Goal: Task Accomplishment & Management: Complete application form

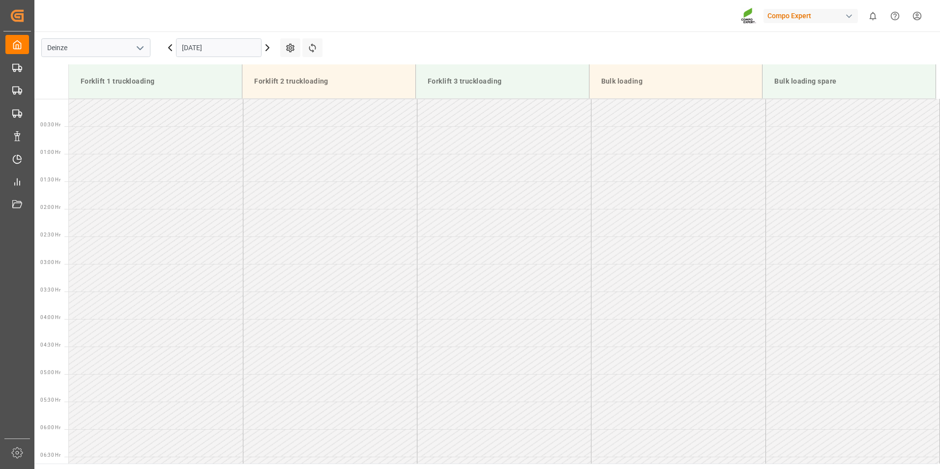
scroll to position [393, 0]
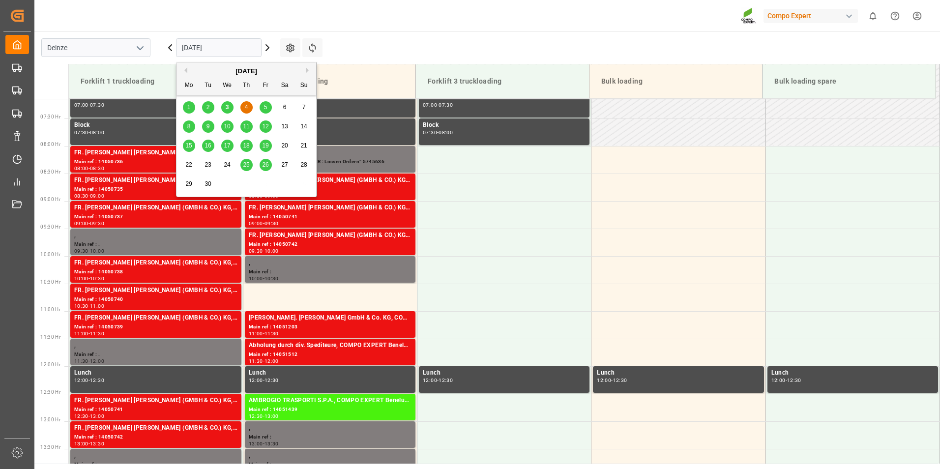
click at [226, 51] on input "[DATE]" at bounding box center [219, 47] width 86 height 19
click at [187, 124] on span "8" at bounding box center [188, 126] width 3 height 7
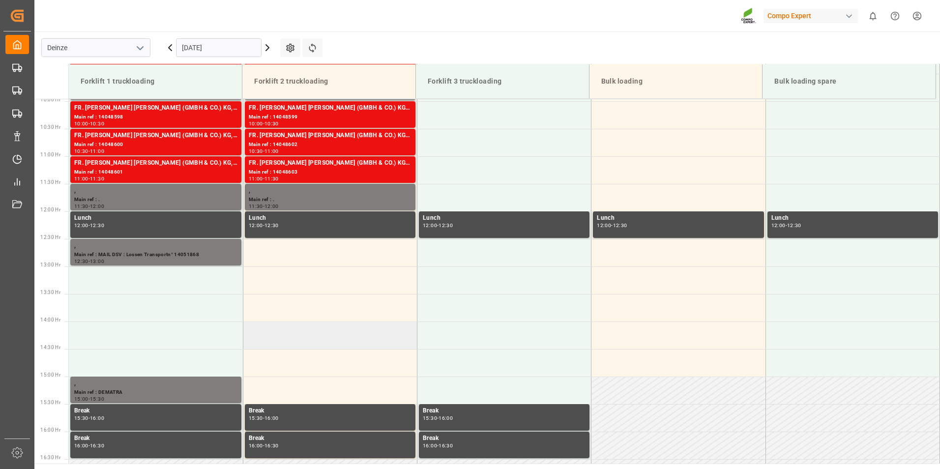
scroll to position [507, 0]
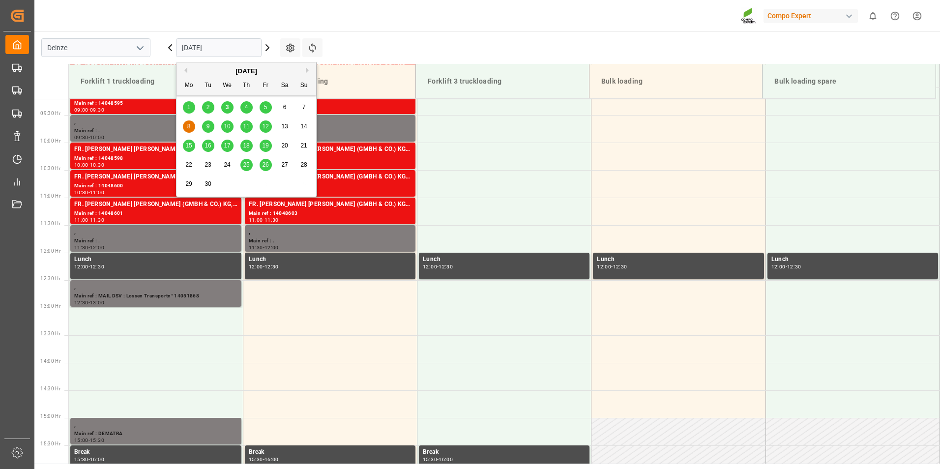
click at [233, 47] on input "[DATE]" at bounding box center [219, 47] width 86 height 19
click at [208, 125] on span "9" at bounding box center [208, 126] width 3 height 7
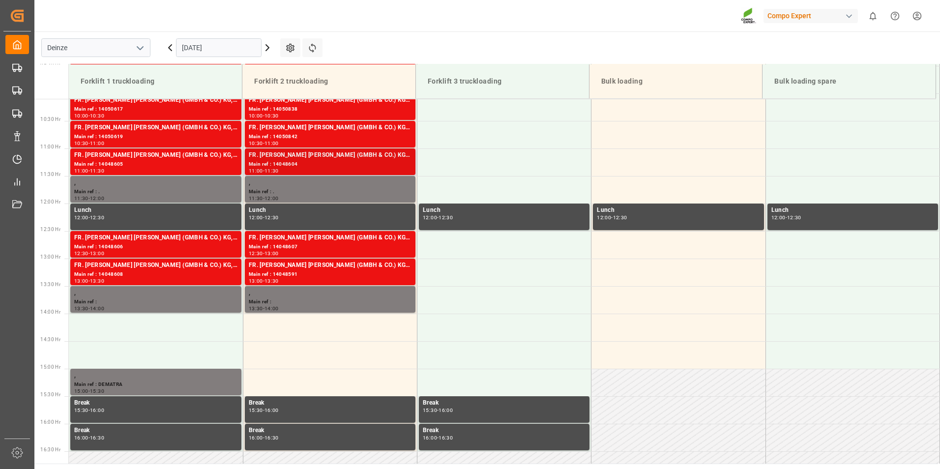
scroll to position [655, 0]
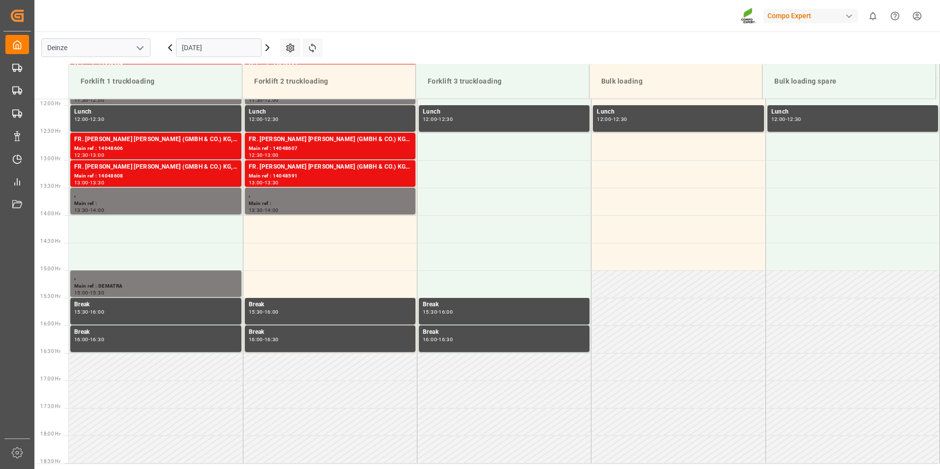
click at [249, 46] on input "[DATE]" at bounding box center [219, 47] width 86 height 19
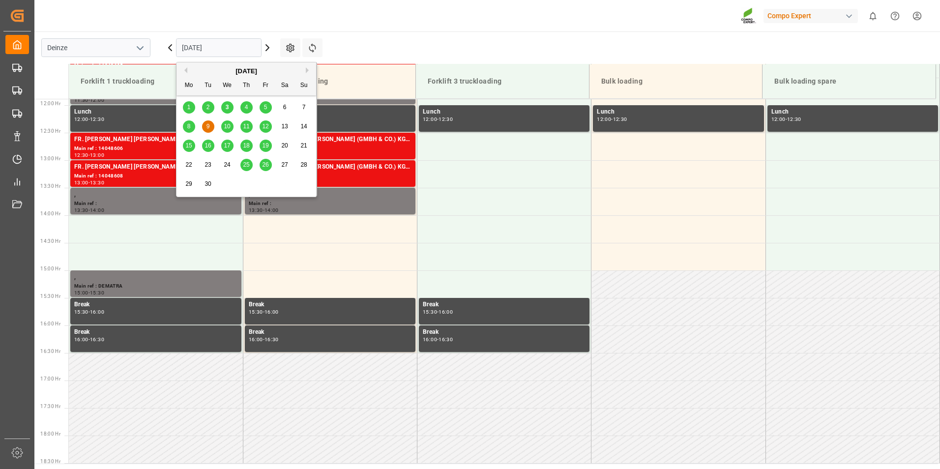
click at [189, 128] on span "8" at bounding box center [188, 126] width 3 height 7
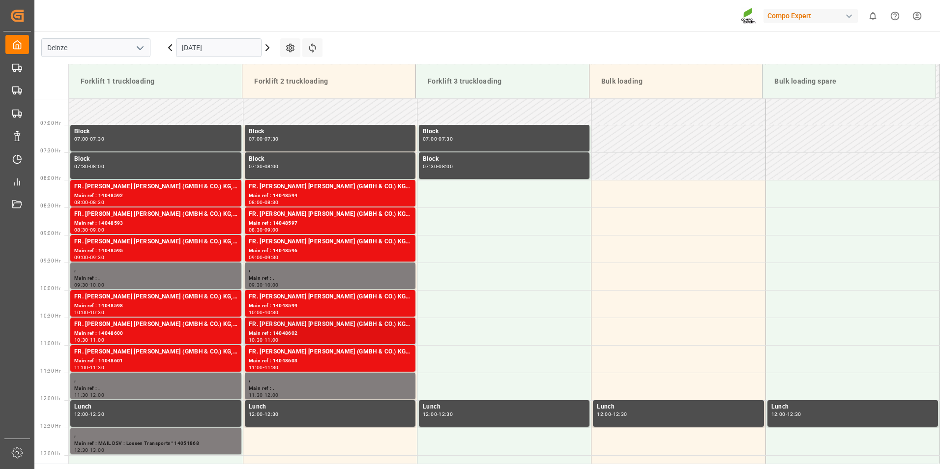
scroll to position [212, 0]
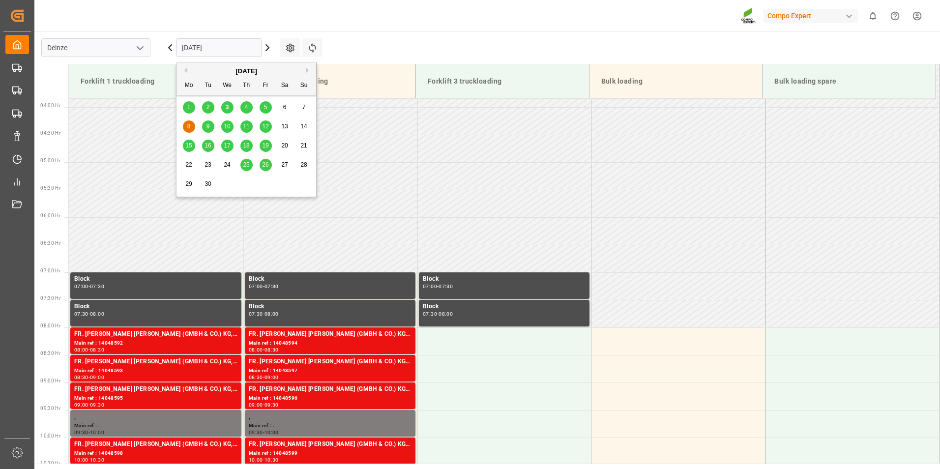
click at [232, 48] on input "[DATE]" at bounding box center [219, 47] width 86 height 19
click at [245, 109] on span "4" at bounding box center [246, 107] width 3 height 7
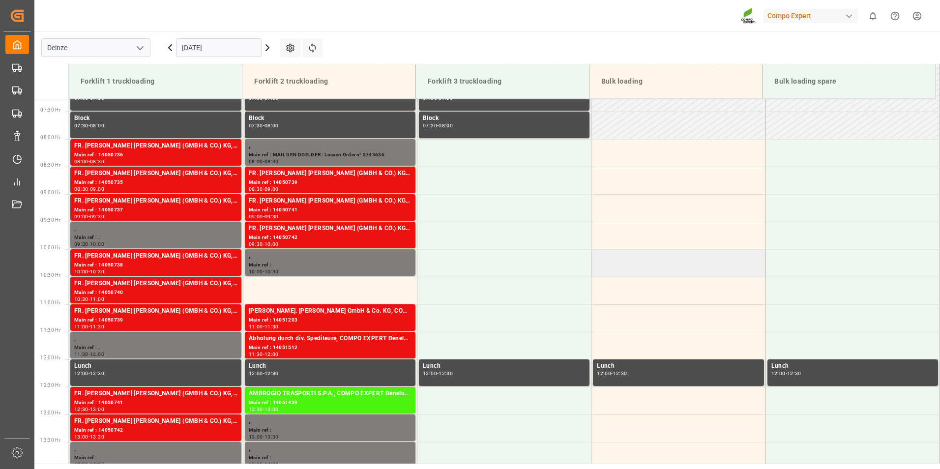
scroll to position [360, 0]
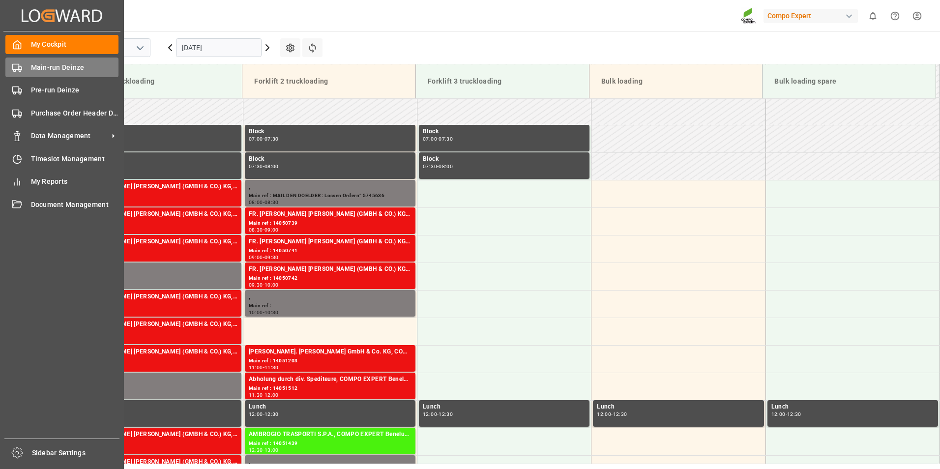
click at [16, 68] on icon at bounding box center [17, 68] width 10 height 10
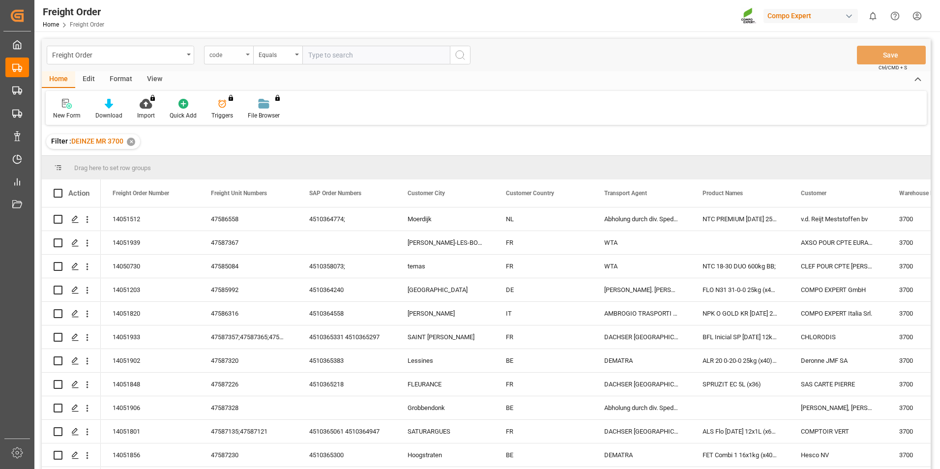
click at [245, 54] on div "code" at bounding box center [228, 55] width 49 height 19
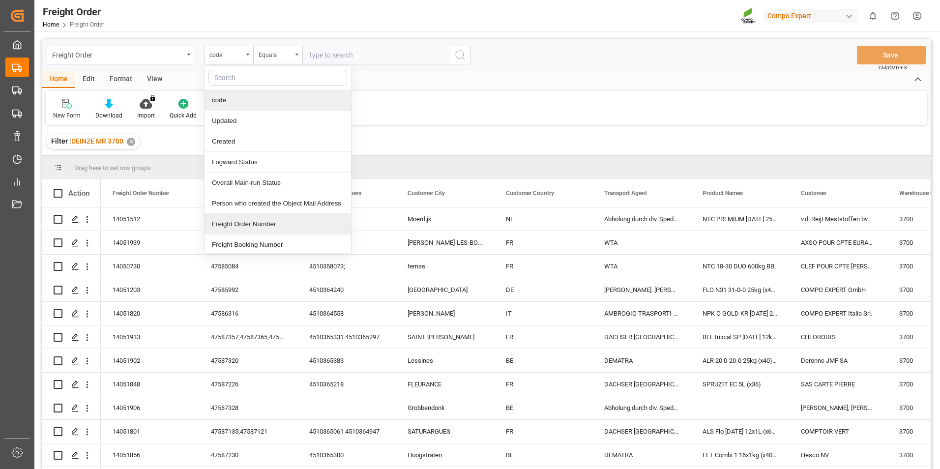
click at [227, 225] on div "Freight Order Number" at bounding box center [278, 224] width 147 height 21
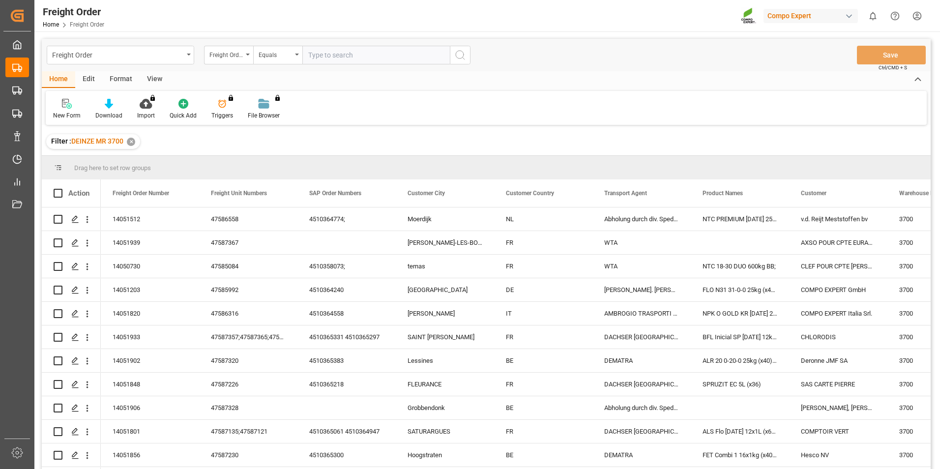
click at [323, 61] on input "text" at bounding box center [376, 55] width 148 height 19
type input "14051906"
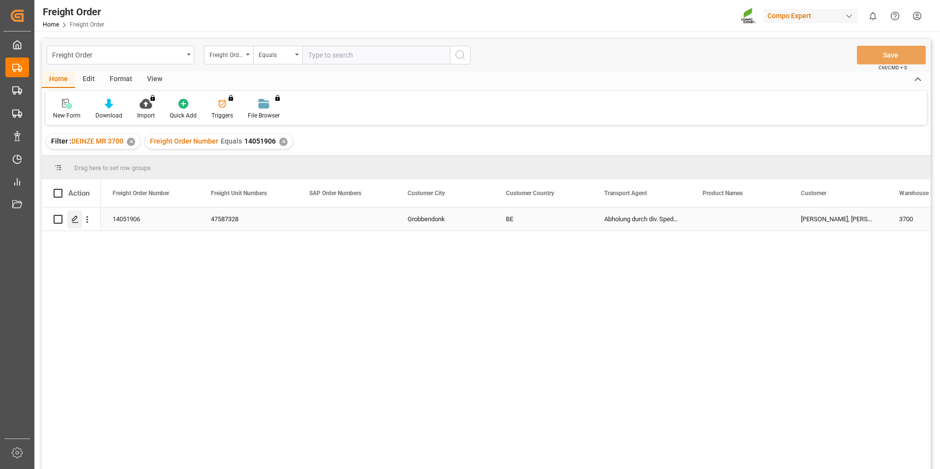
click at [73, 218] on icon "Press SPACE to select this row." at bounding box center [75, 219] width 8 height 8
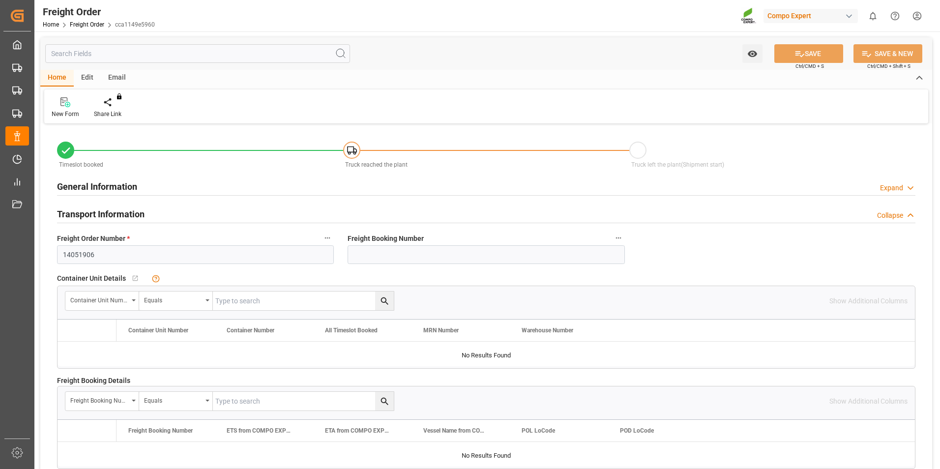
type input "24"
type input "0"
type input "03.09.2025 00:00"
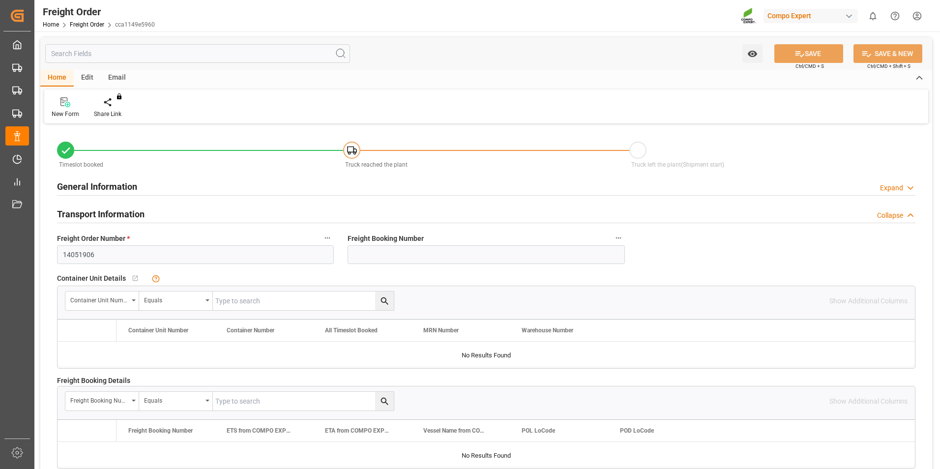
type input "03.09.2025 09:34"
click at [108, 112] on div "Create Timeslot" at bounding box center [115, 114] width 42 height 9
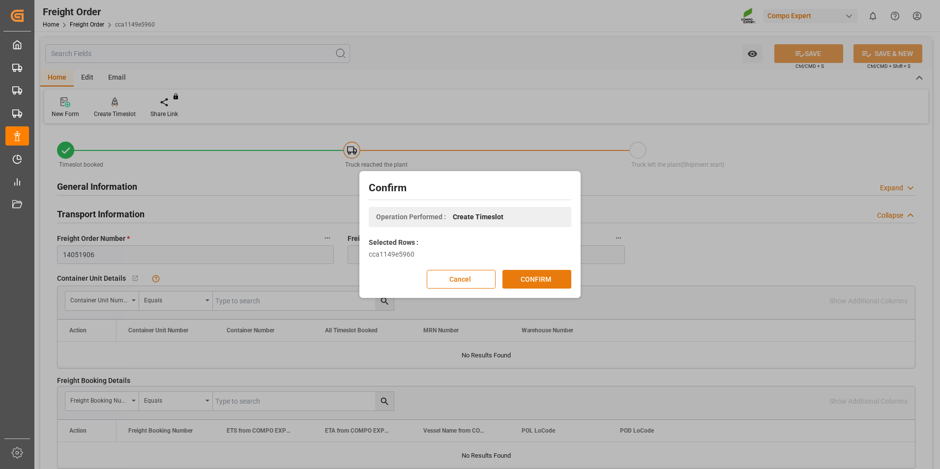
click at [526, 281] on button "CONFIRM" at bounding box center [537, 279] width 69 height 19
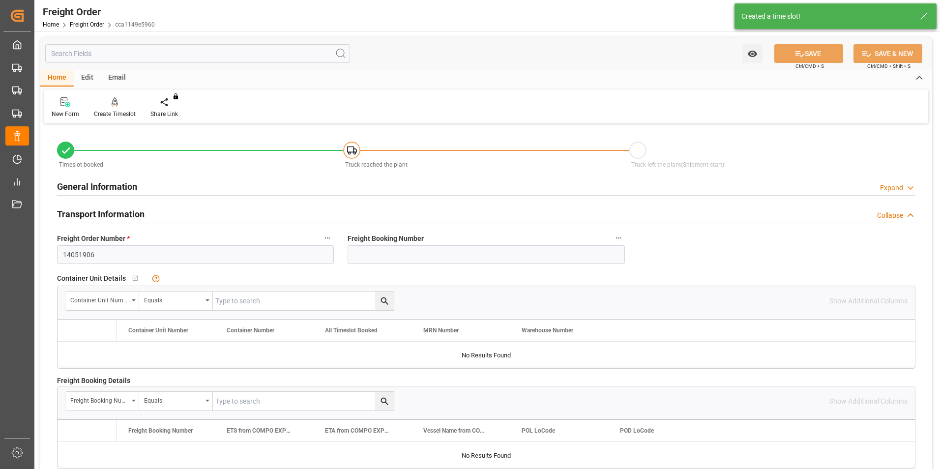
type input "24"
type input "24785.6"
type input "0"
type input "24785.6"
type input "03.09.2025 00:00"
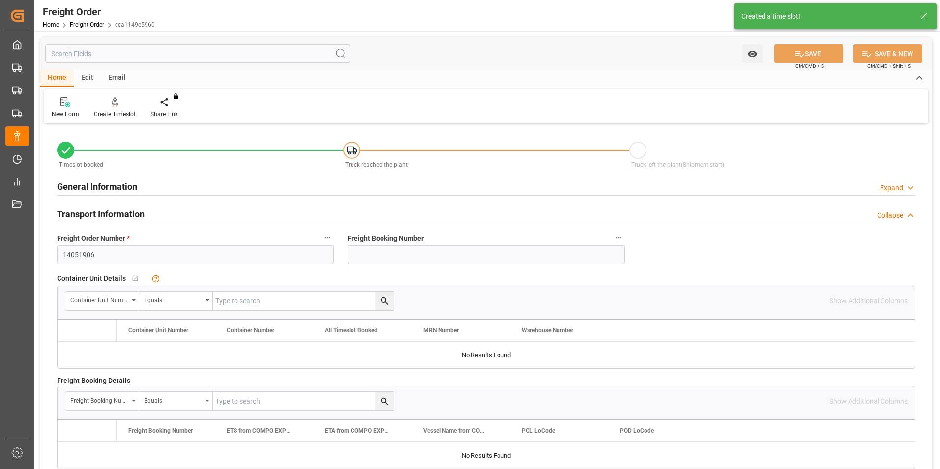
type input "03.09.2025 09:34"
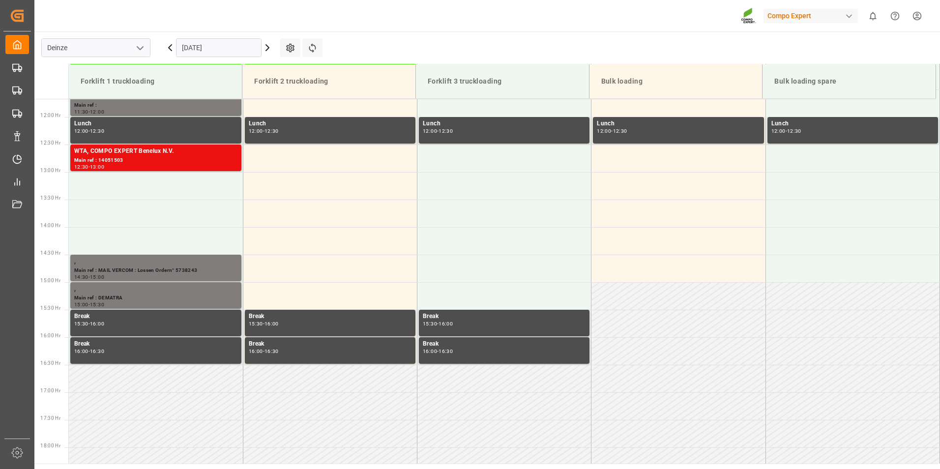
scroll to position [655, 0]
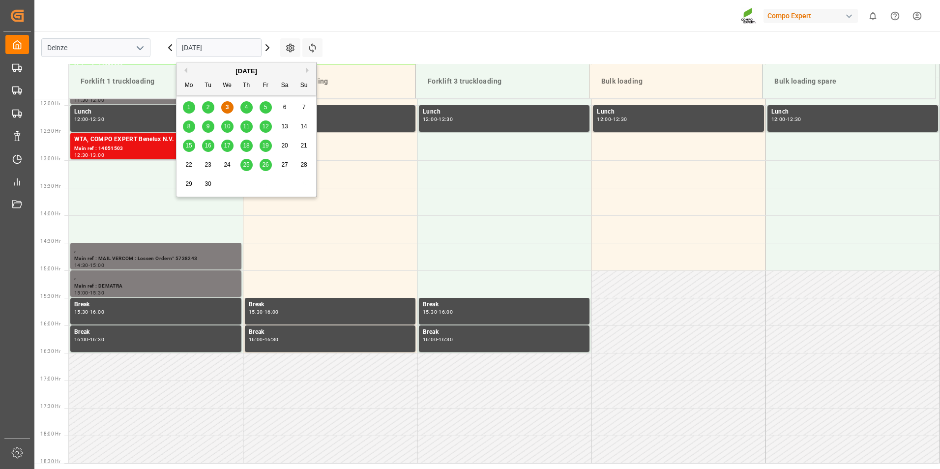
click at [238, 49] on input "03.09.2025" at bounding box center [219, 47] width 86 height 19
click at [248, 108] on span "4" at bounding box center [246, 107] width 3 height 7
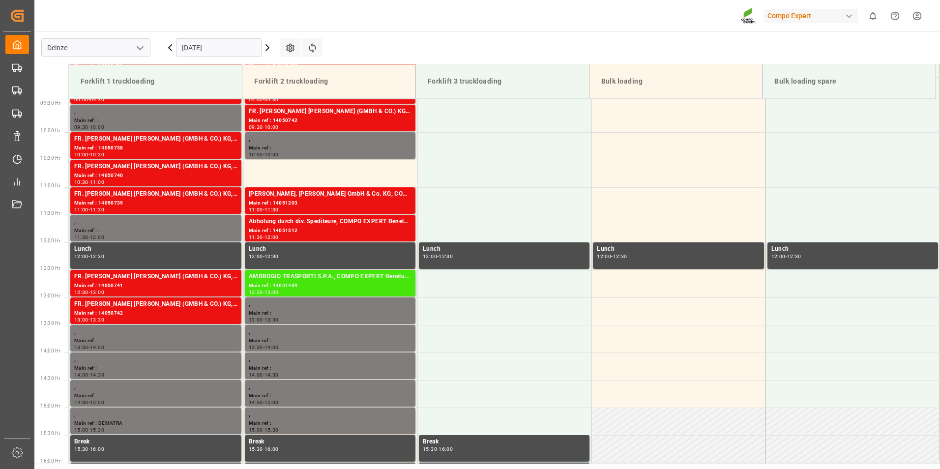
scroll to position [507, 0]
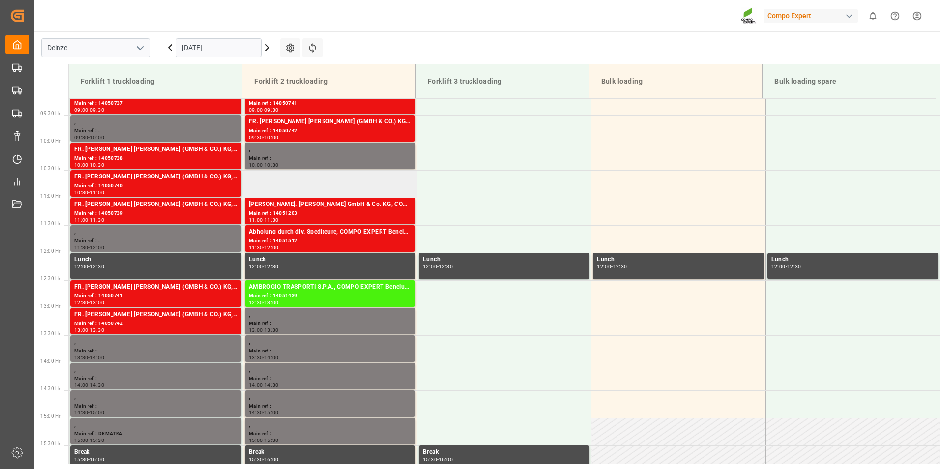
click at [268, 184] on td at bounding box center [330, 184] width 174 height 28
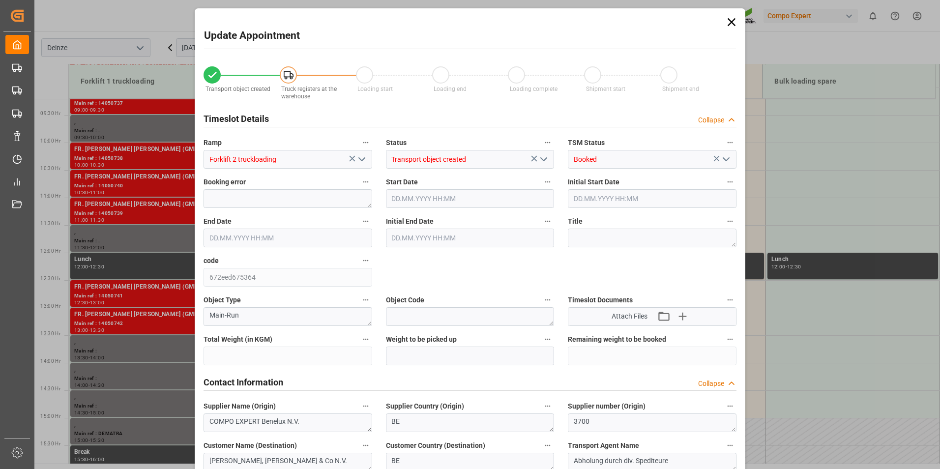
type input "24785.6"
type input "0"
type input "24"
type input "04.09.2025 10:30"
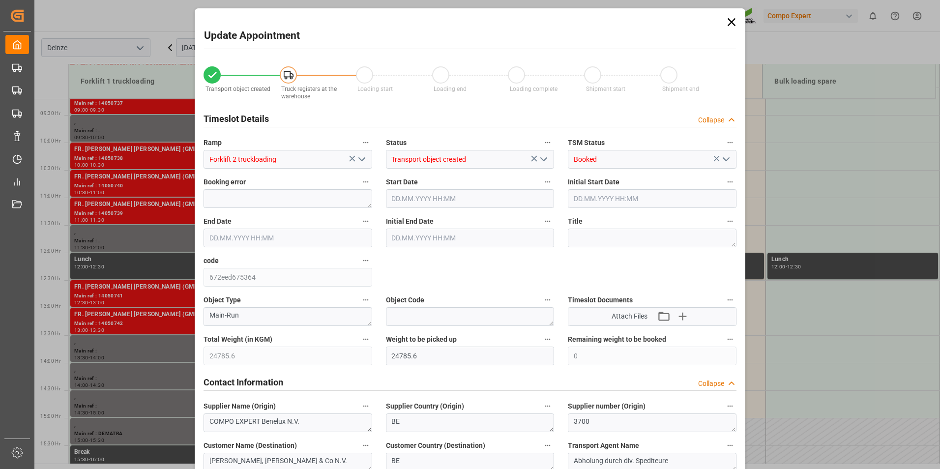
type input "04.09.2025 11:00"
type input "03.09.2025 09:34"
type input "03.09.2025 11:22"
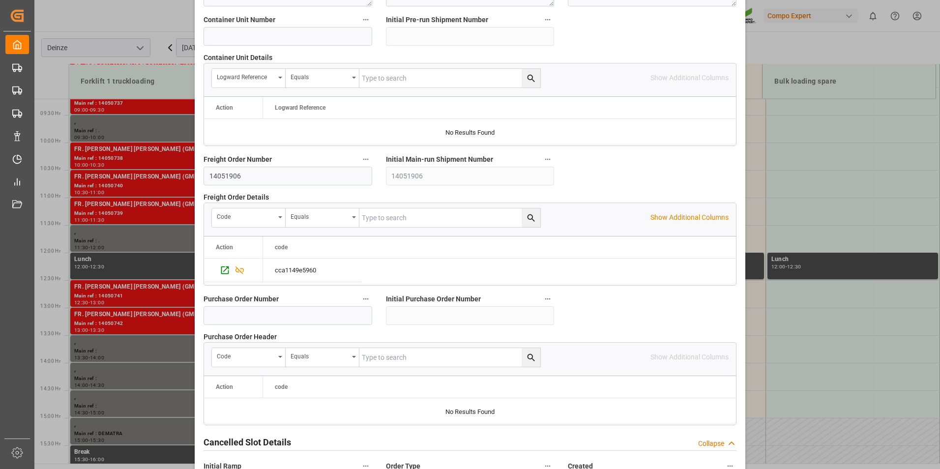
scroll to position [896, 0]
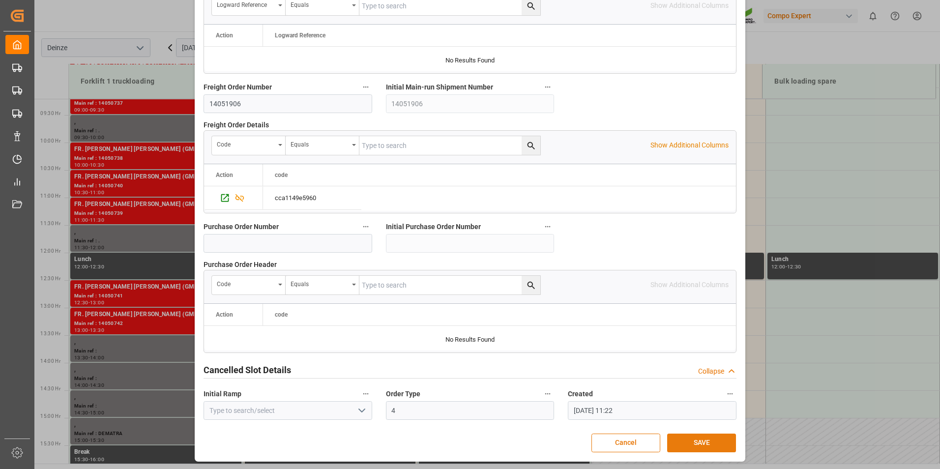
click at [687, 441] on button "SAVE" at bounding box center [701, 443] width 69 height 19
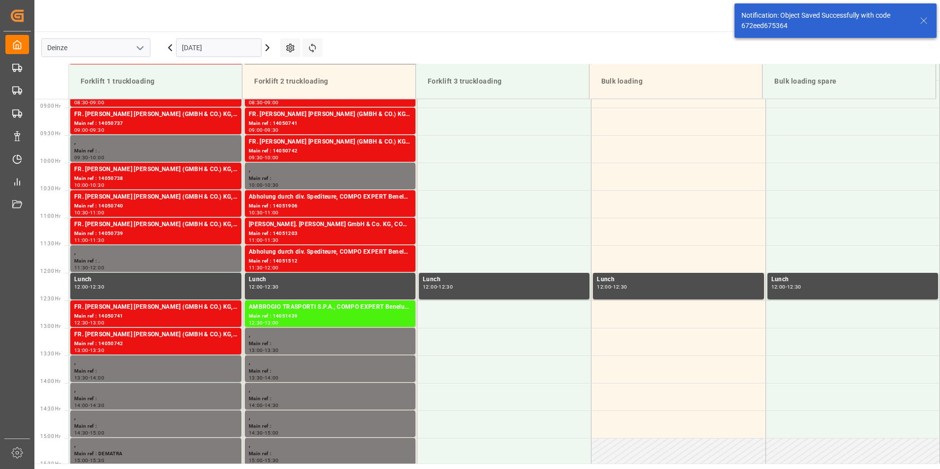
scroll to position [489, 0]
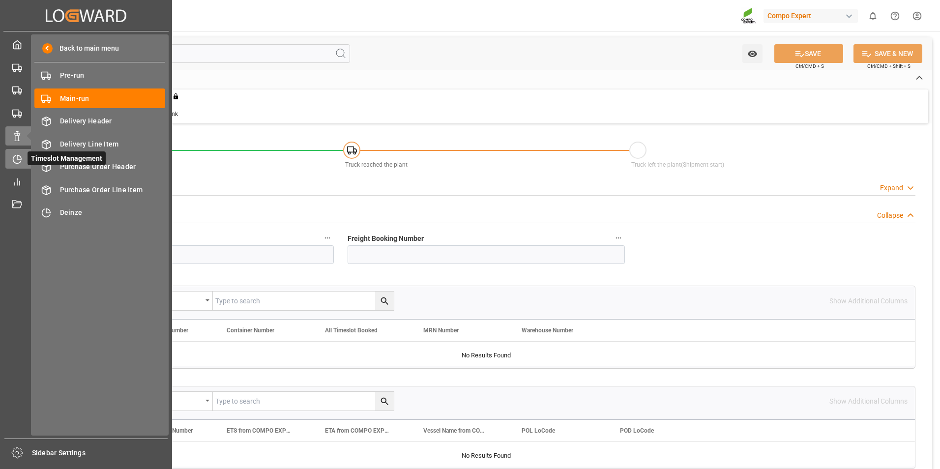
click at [23, 158] on div "Timeslot Management Timeslot Management" at bounding box center [85, 158] width 161 height 19
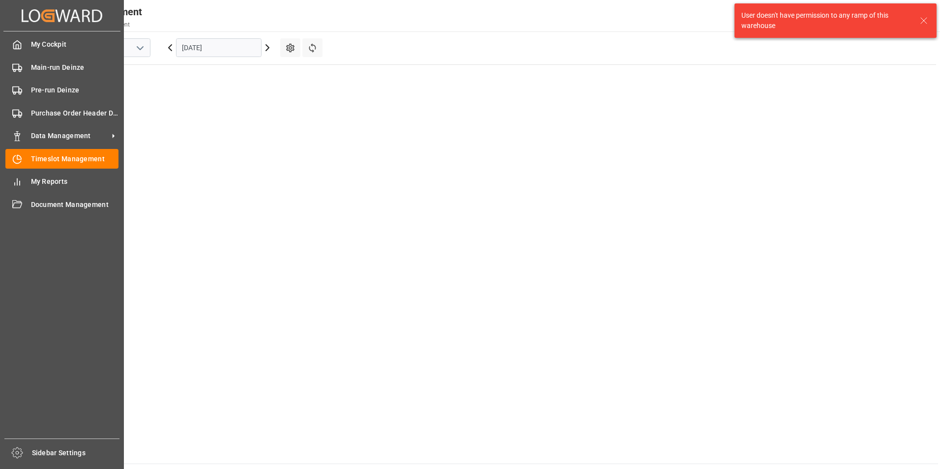
scroll to position [675, 0]
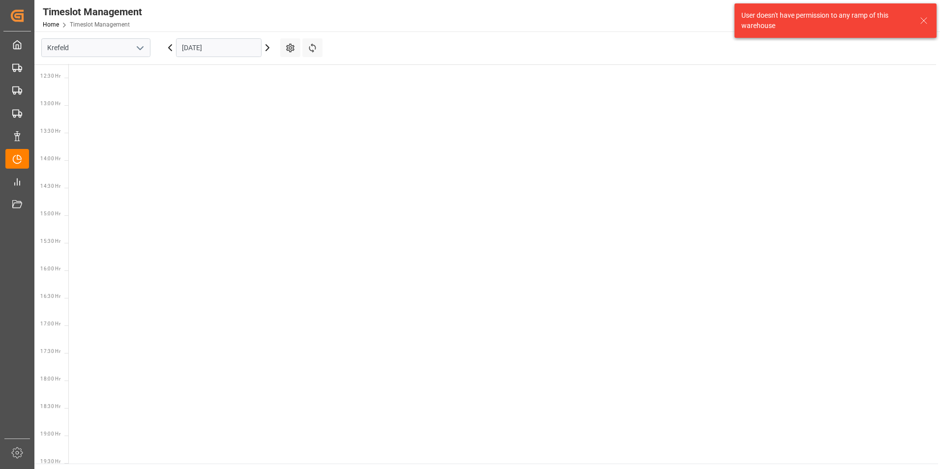
click at [142, 48] on icon "open menu" at bounding box center [140, 48] width 12 height 12
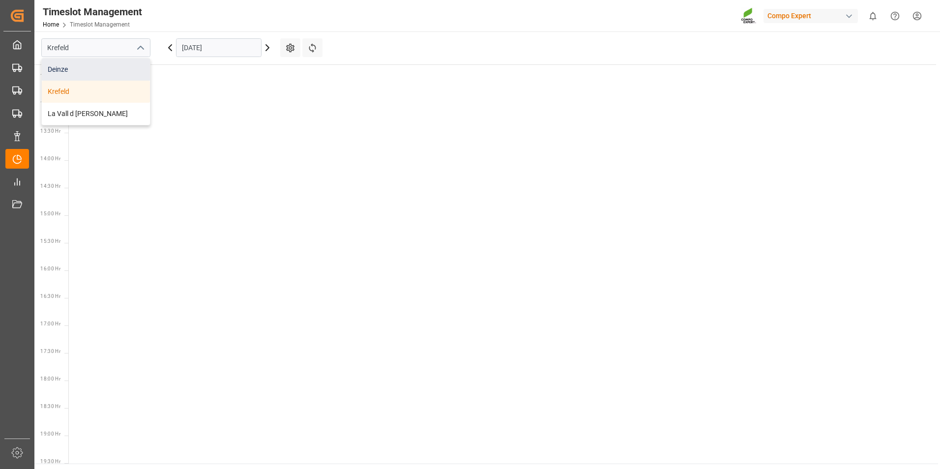
click at [55, 69] on div "Deinze" at bounding box center [96, 70] width 108 height 22
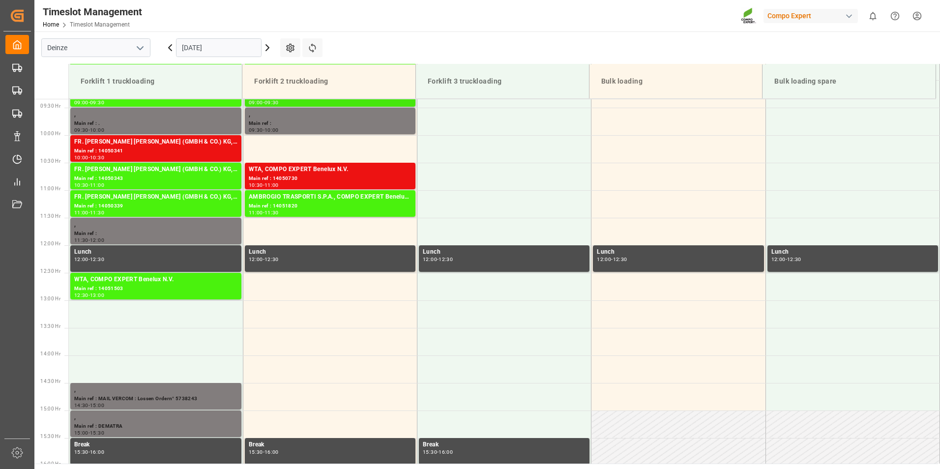
scroll to position [515, 0]
click at [236, 49] on input "[DATE]" at bounding box center [219, 47] width 86 height 19
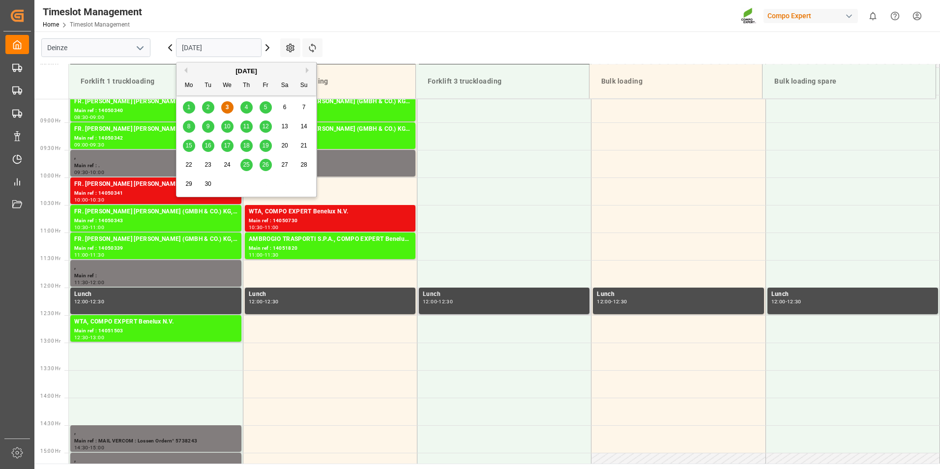
scroll to position [367, 0]
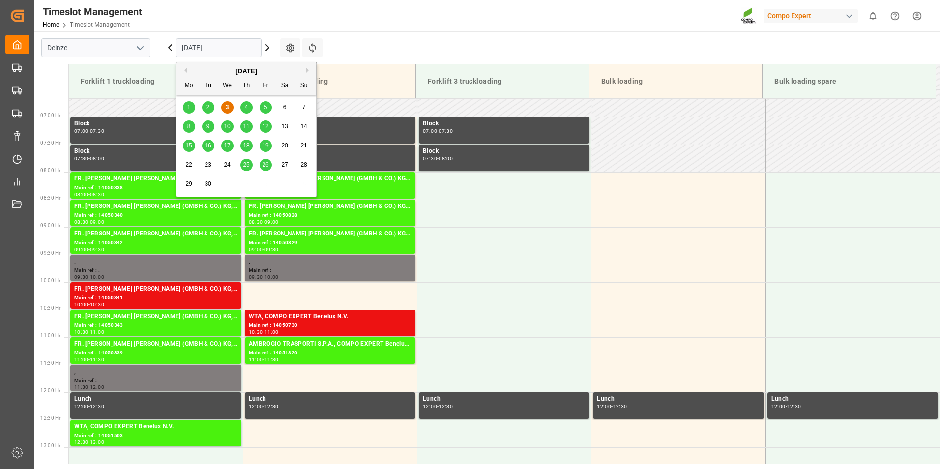
click at [245, 106] on span "4" at bounding box center [246, 107] width 3 height 7
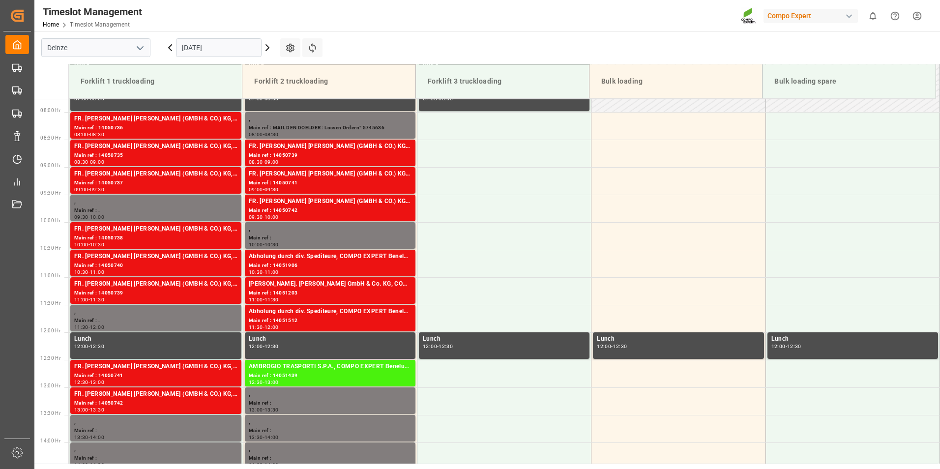
scroll to position [423, 0]
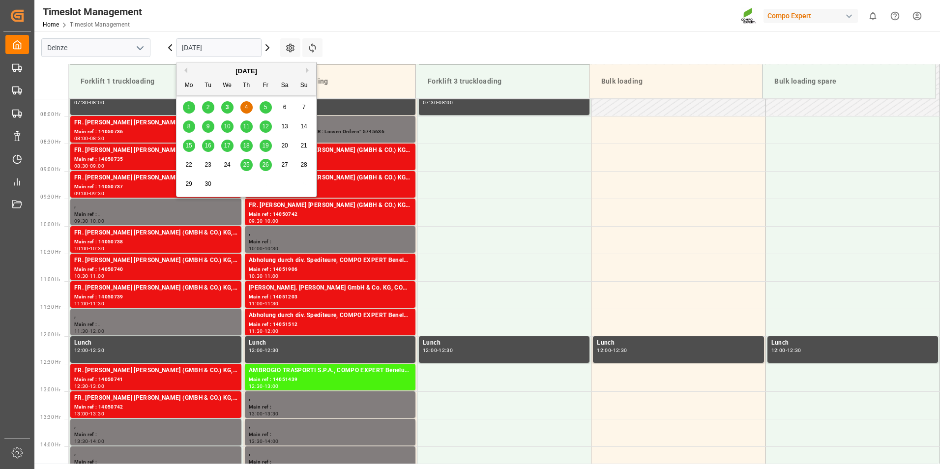
click at [251, 47] on input "[DATE]" at bounding box center [219, 47] width 86 height 19
click at [224, 109] on div "3" at bounding box center [227, 108] width 12 height 12
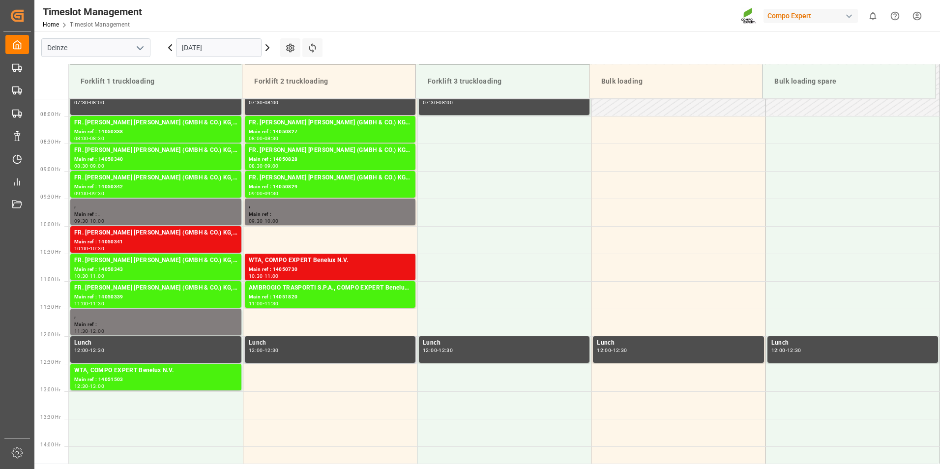
scroll to position [365, 0]
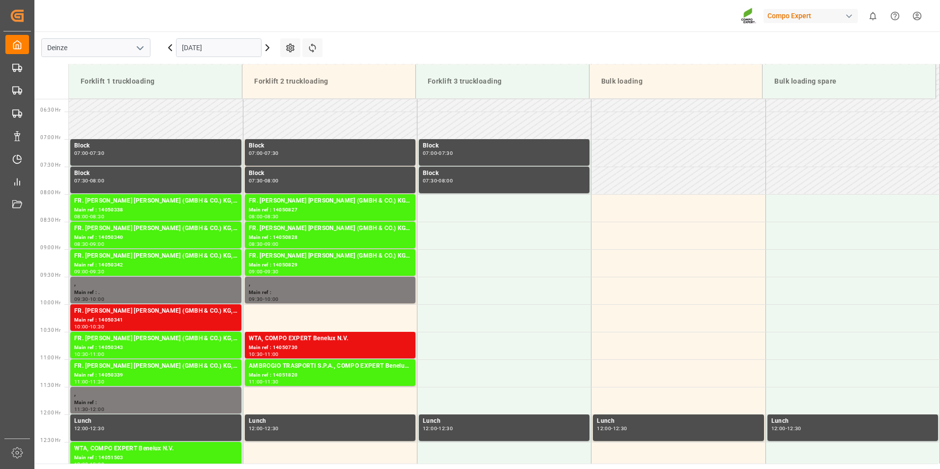
scroll to position [385, 0]
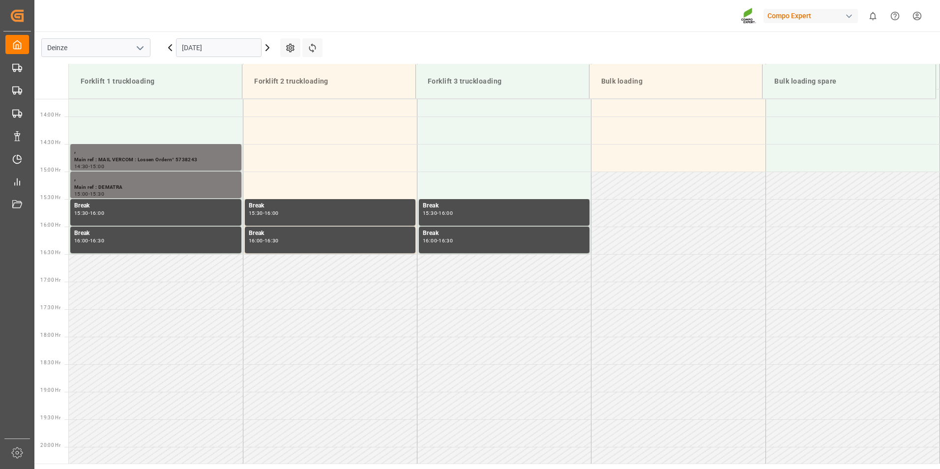
scroll to position [765, 0]
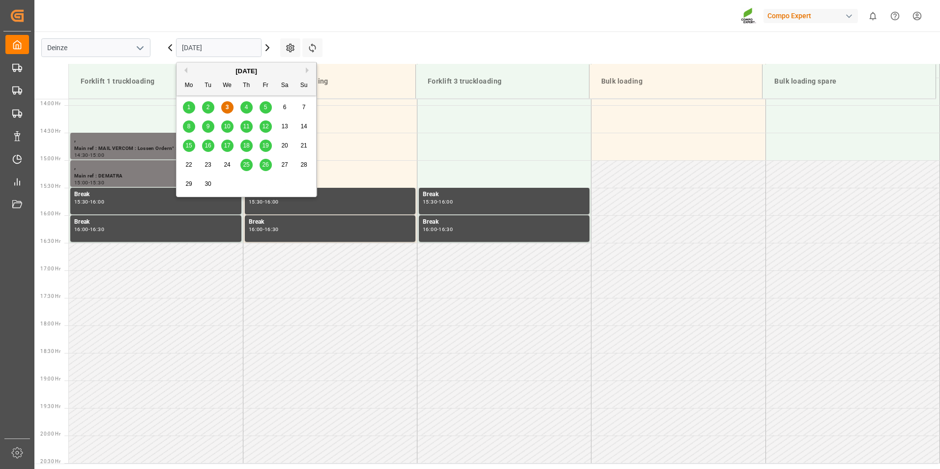
click at [239, 49] on input "[DATE]" at bounding box center [219, 47] width 86 height 19
click at [246, 111] on span "4" at bounding box center [246, 107] width 3 height 7
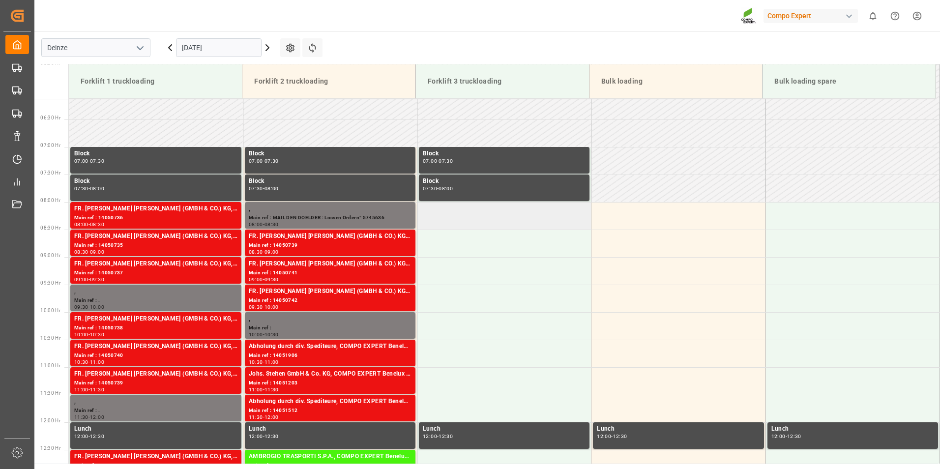
scroll to position [322, 0]
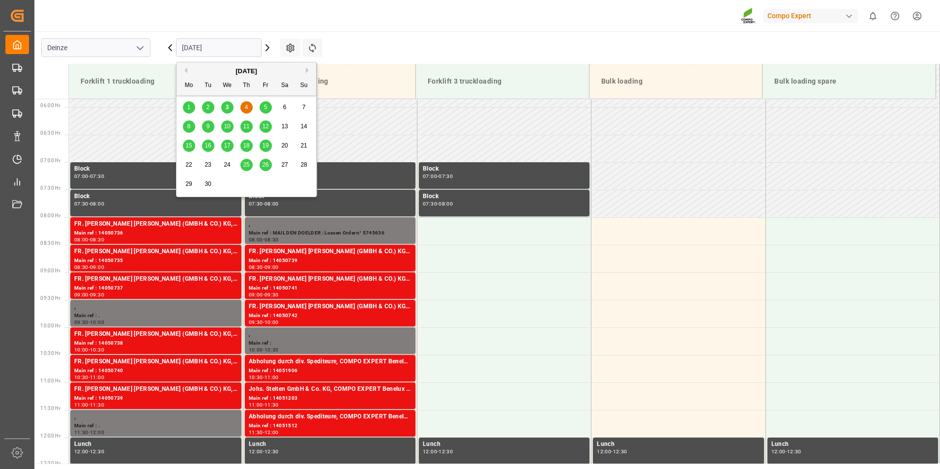
click at [227, 45] on input "[DATE]" at bounding box center [219, 47] width 86 height 19
click at [267, 106] on span "5" at bounding box center [265, 107] width 3 height 7
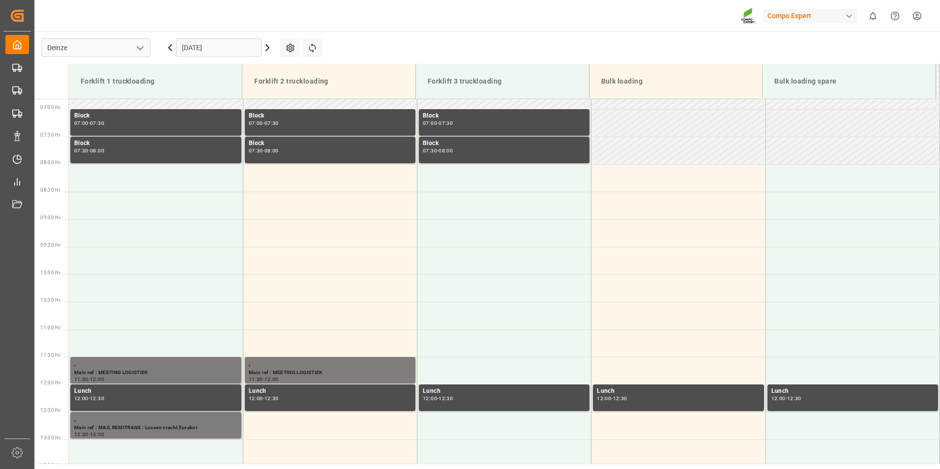
scroll to position [384, 0]
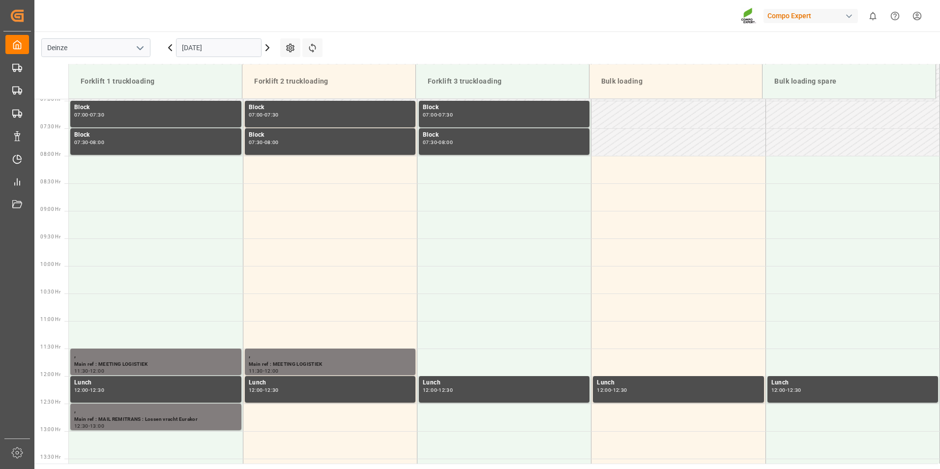
click at [251, 57] on input "[DATE]" at bounding box center [219, 47] width 86 height 19
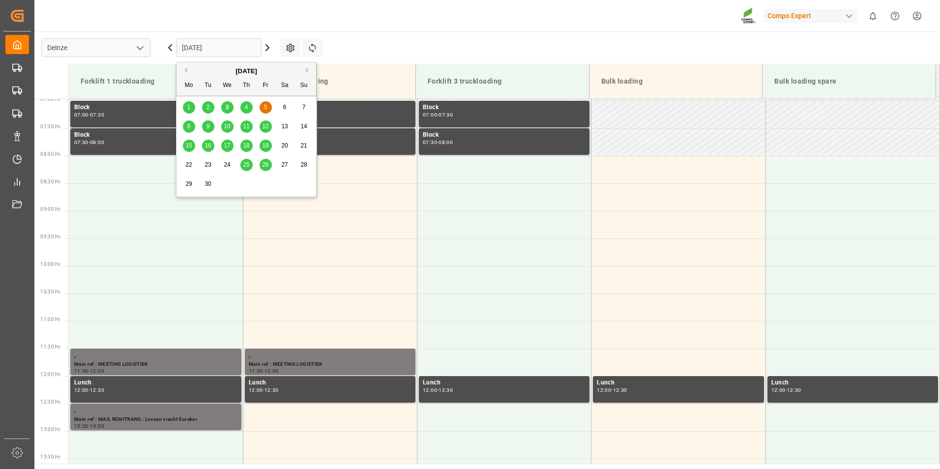
click at [225, 109] on div "3" at bounding box center [227, 108] width 12 height 12
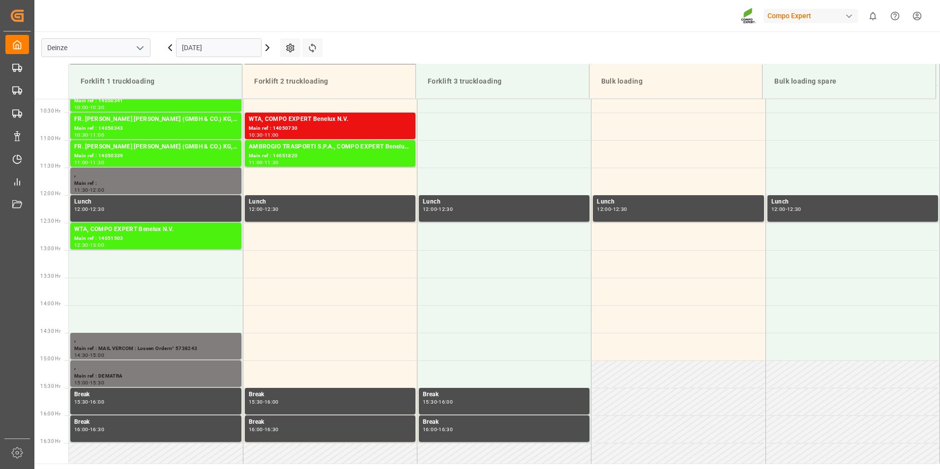
scroll to position [568, 0]
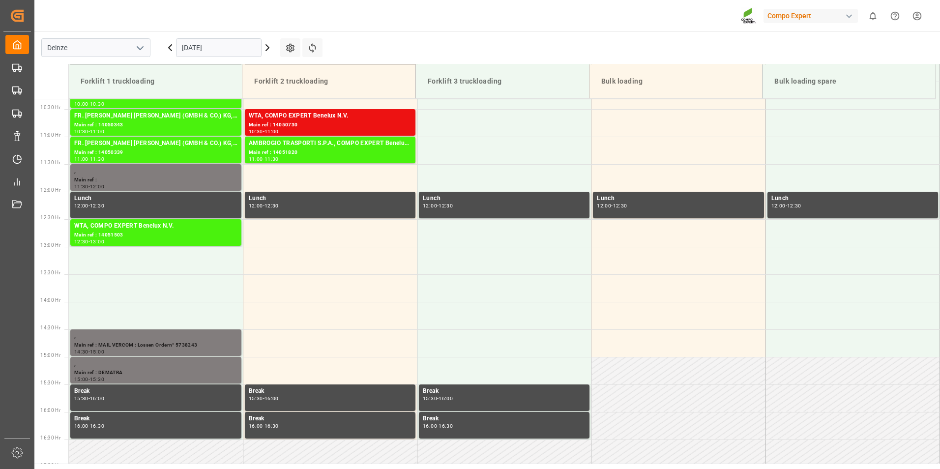
click at [232, 53] on input "[DATE]" at bounding box center [219, 47] width 86 height 19
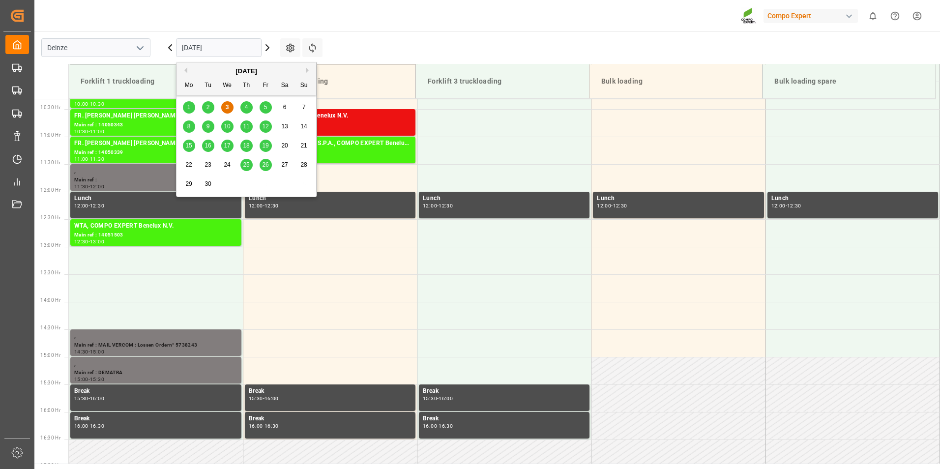
click at [245, 109] on span "4" at bounding box center [246, 107] width 3 height 7
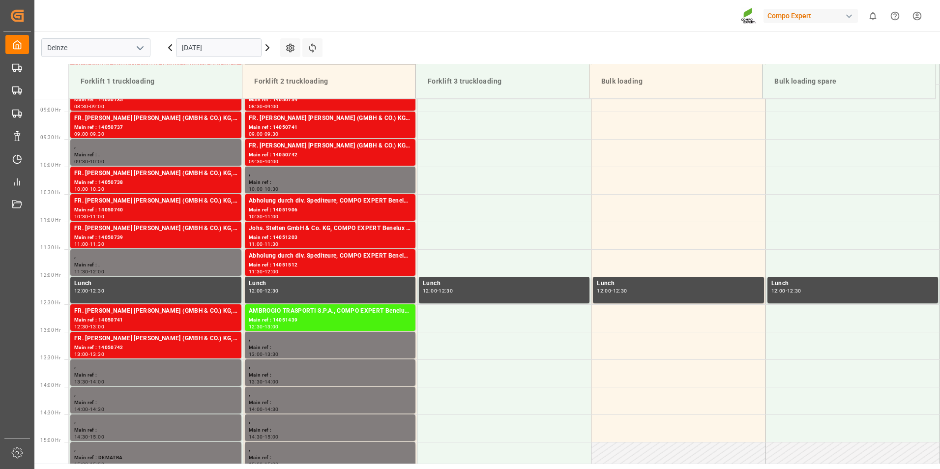
scroll to position [420, 0]
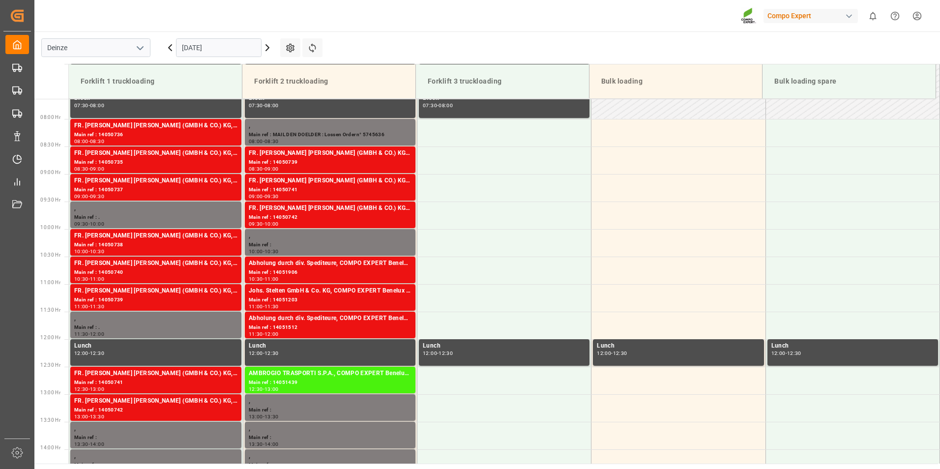
click at [244, 50] on input "[DATE]" at bounding box center [219, 47] width 86 height 19
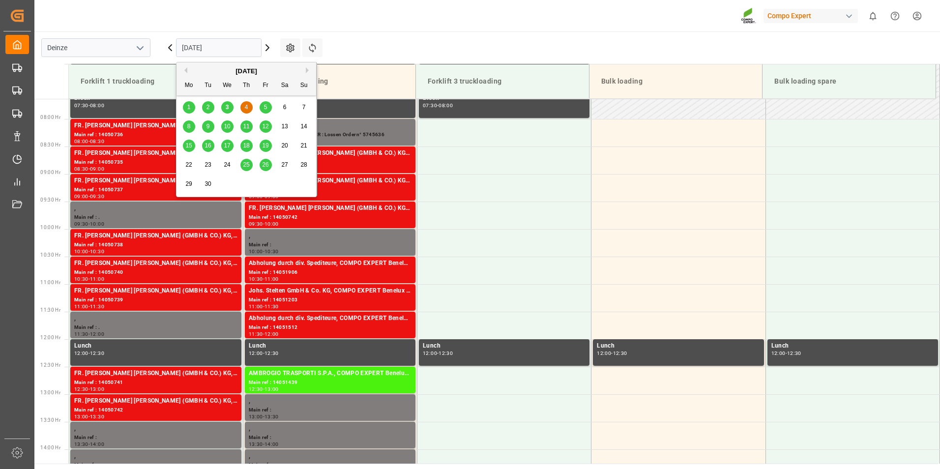
click at [266, 106] on span "5" at bounding box center [265, 107] width 3 height 7
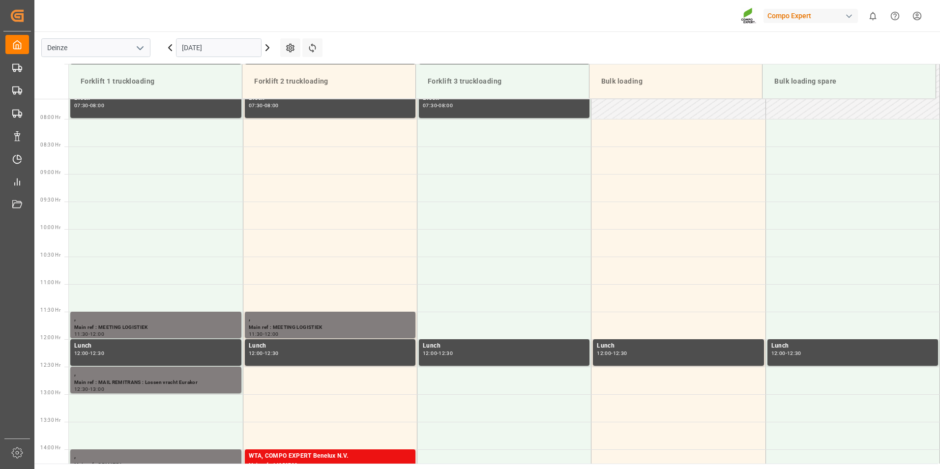
click at [228, 47] on input "[DATE]" at bounding box center [219, 47] width 86 height 19
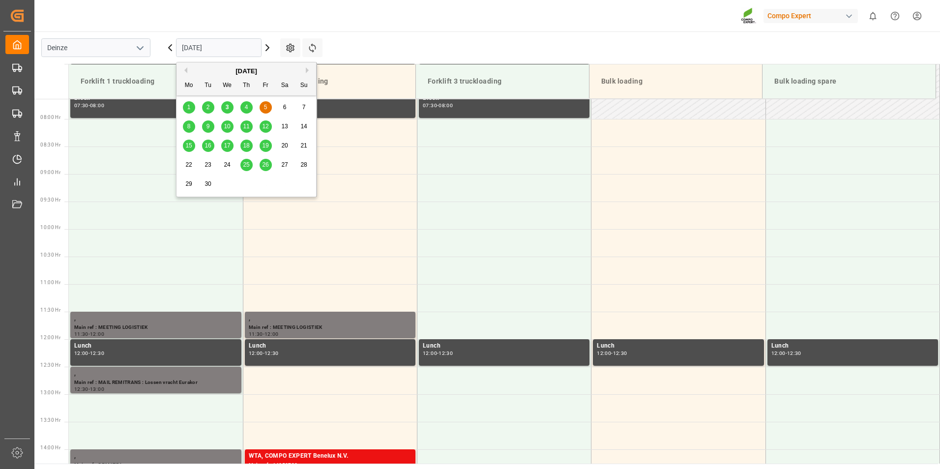
click at [189, 127] on span "8" at bounding box center [188, 126] width 3 height 7
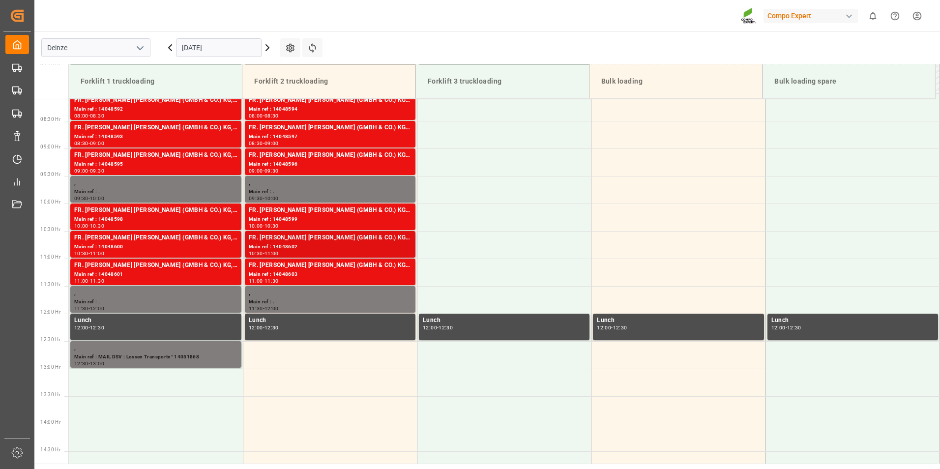
scroll to position [470, 0]
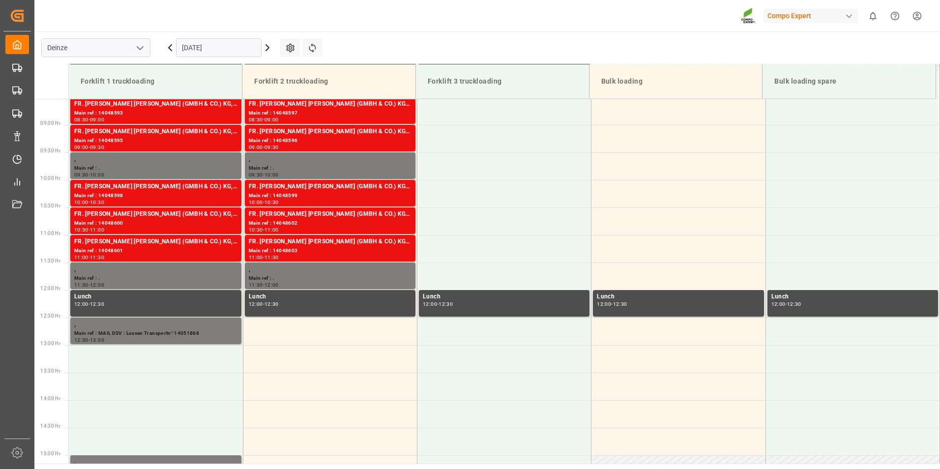
click at [242, 51] on input "[DATE]" at bounding box center [219, 47] width 86 height 19
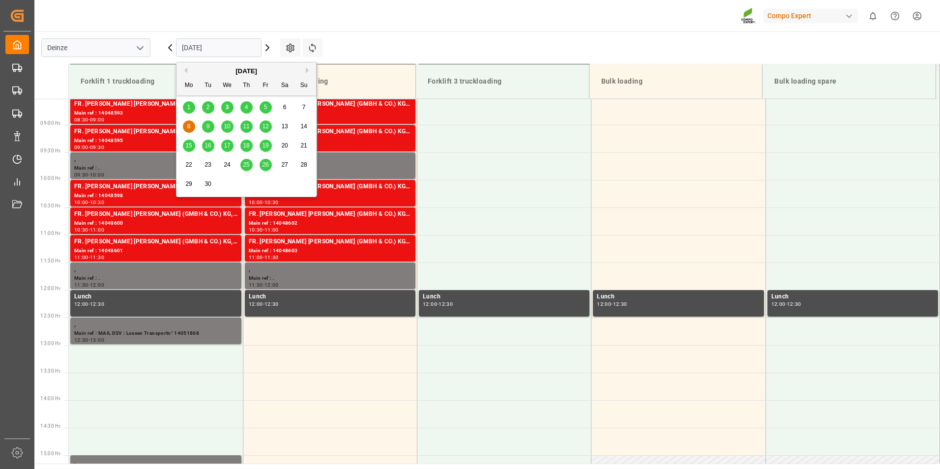
click at [209, 125] on span "9" at bounding box center [208, 126] width 3 height 7
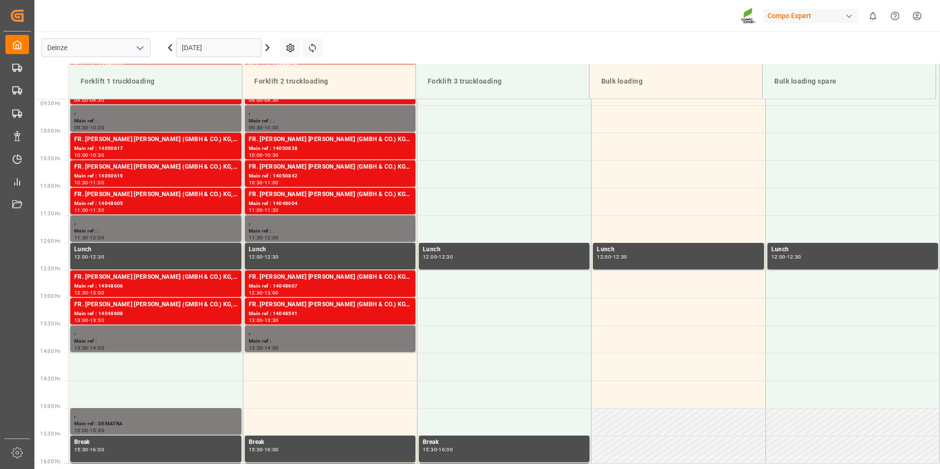
scroll to position [548, 0]
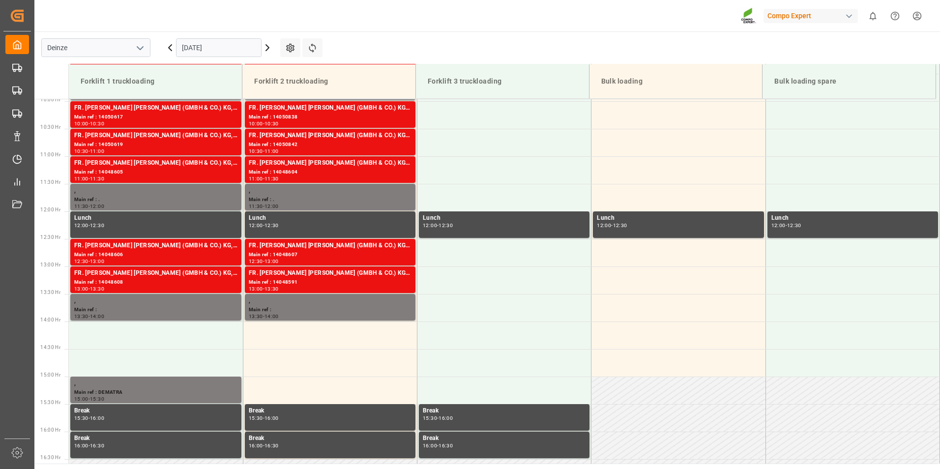
click at [234, 53] on input "[DATE]" at bounding box center [219, 47] width 86 height 19
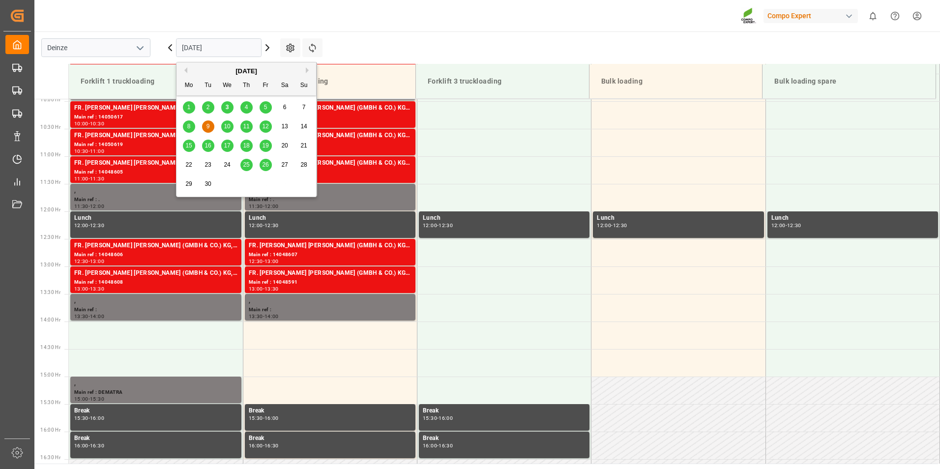
click at [228, 132] on div "10" at bounding box center [227, 127] width 12 height 12
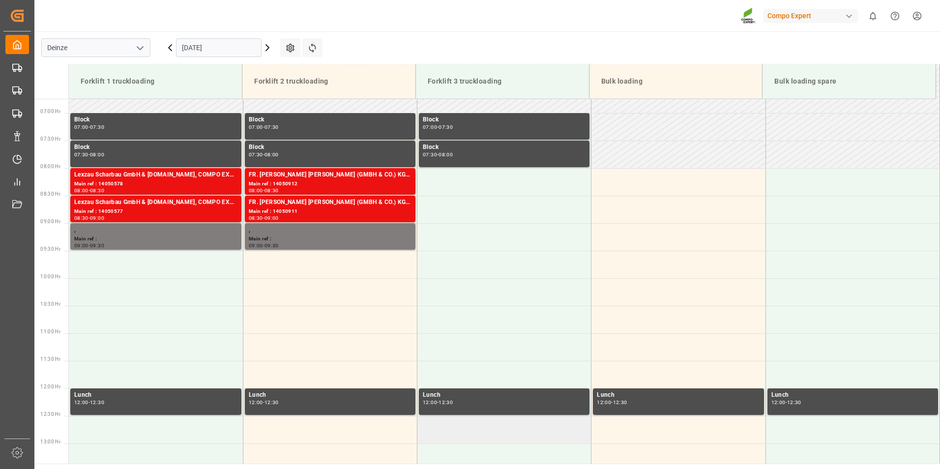
scroll to position [322, 0]
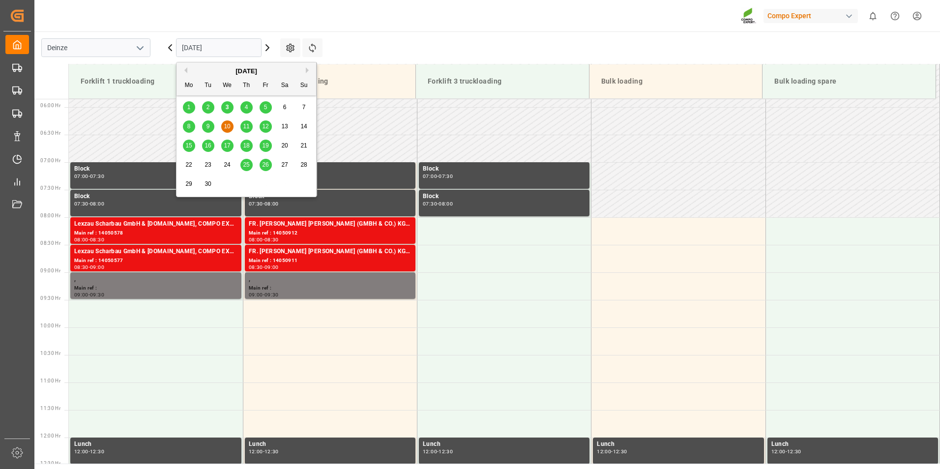
click at [239, 49] on input "[DATE]" at bounding box center [219, 47] width 86 height 19
click at [245, 127] on span "11" at bounding box center [246, 126] width 6 height 7
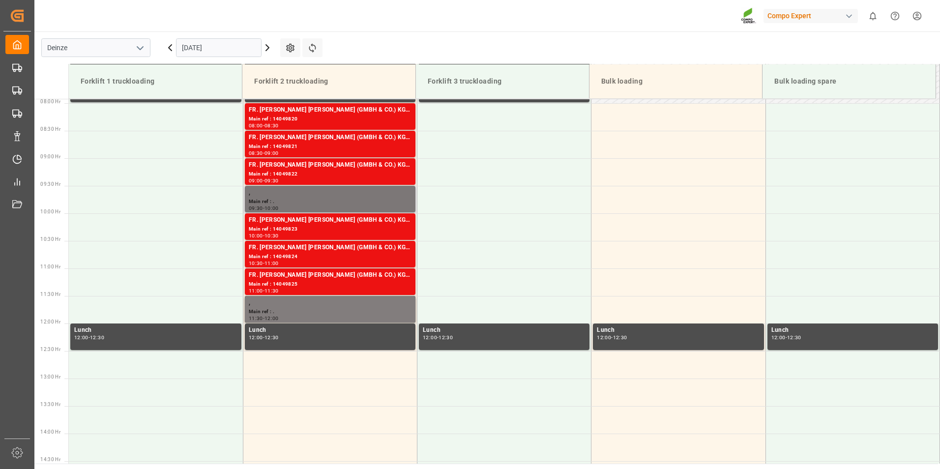
scroll to position [371, 0]
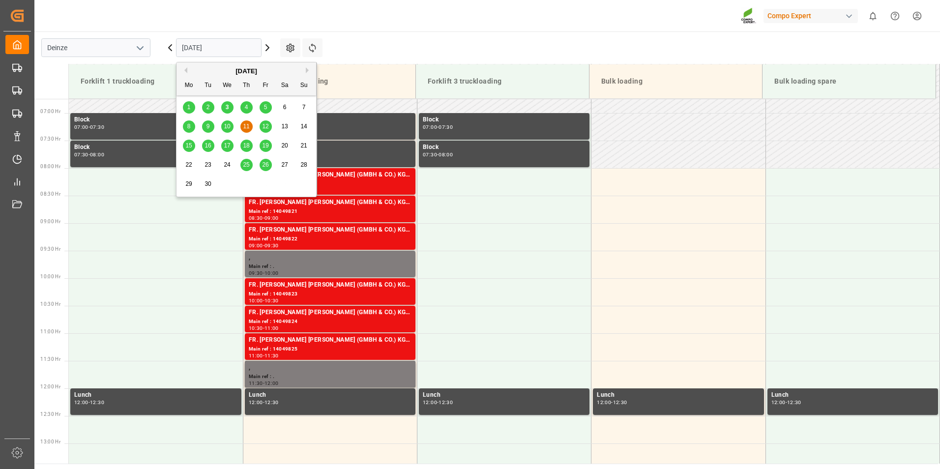
click at [231, 43] on input "[DATE]" at bounding box center [219, 47] width 86 height 19
click at [263, 122] on div "12" at bounding box center [266, 127] width 12 height 12
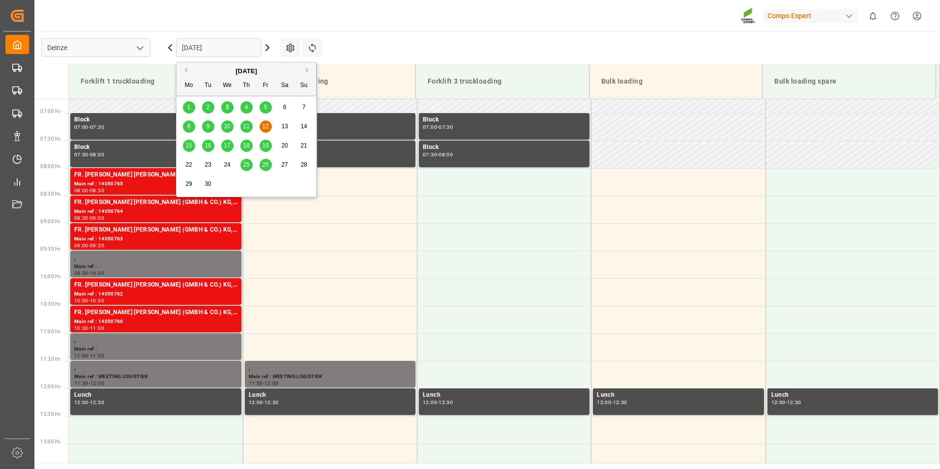
click at [233, 48] on input "[DATE]" at bounding box center [219, 47] width 86 height 19
click at [246, 107] on span "4" at bounding box center [246, 107] width 3 height 7
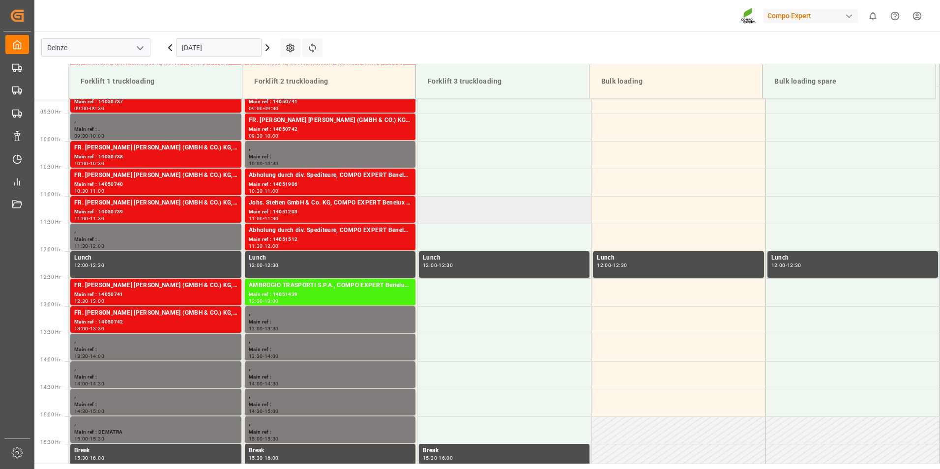
scroll to position [420, 0]
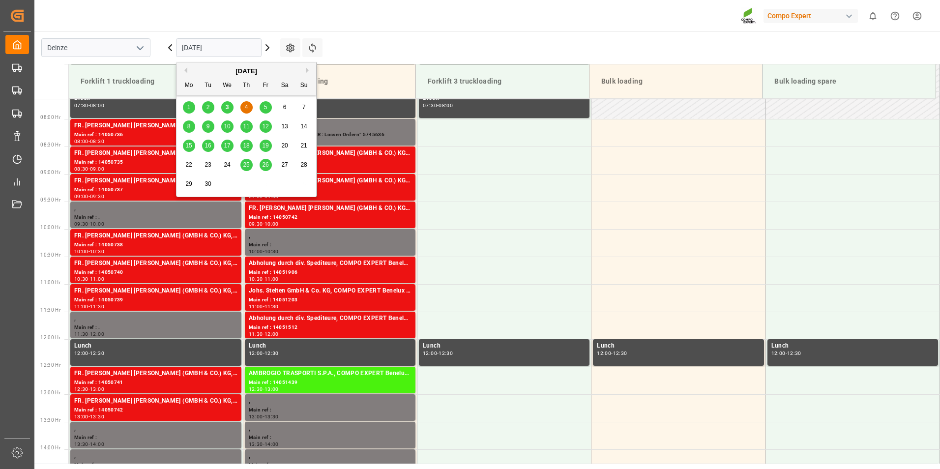
click at [241, 45] on input "[DATE]" at bounding box center [219, 47] width 86 height 19
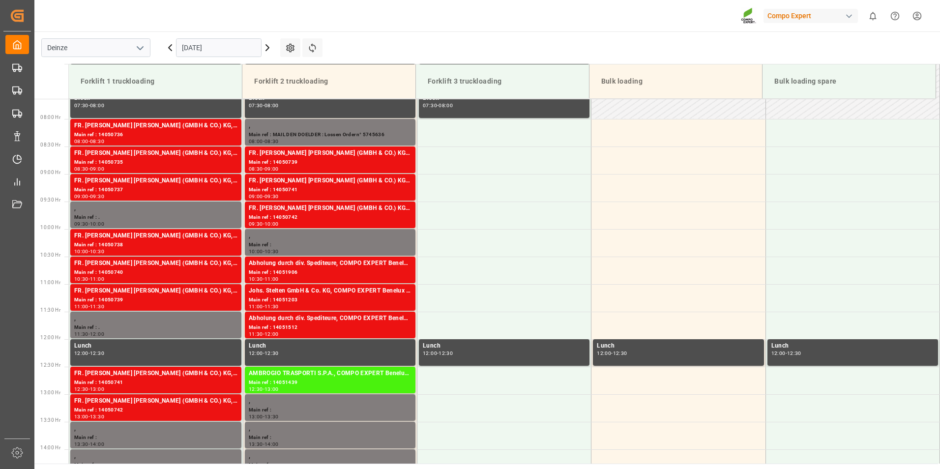
click at [395, 10] on div "Compo Expert 0 Notifications Only show unread All Watching Mark all categories …" at bounding box center [484, 15] width 913 height 31
